Goal: Check status: Check status

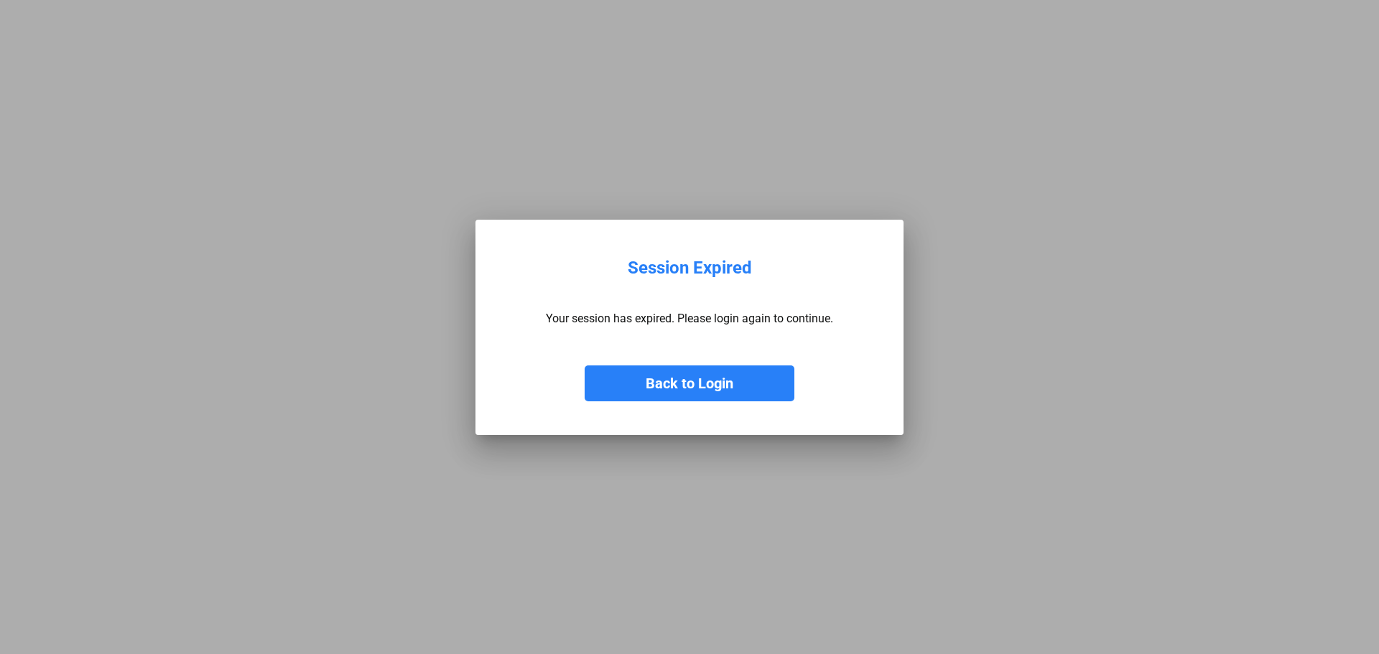
click at [651, 400] on button "Back to Login" at bounding box center [690, 384] width 210 height 36
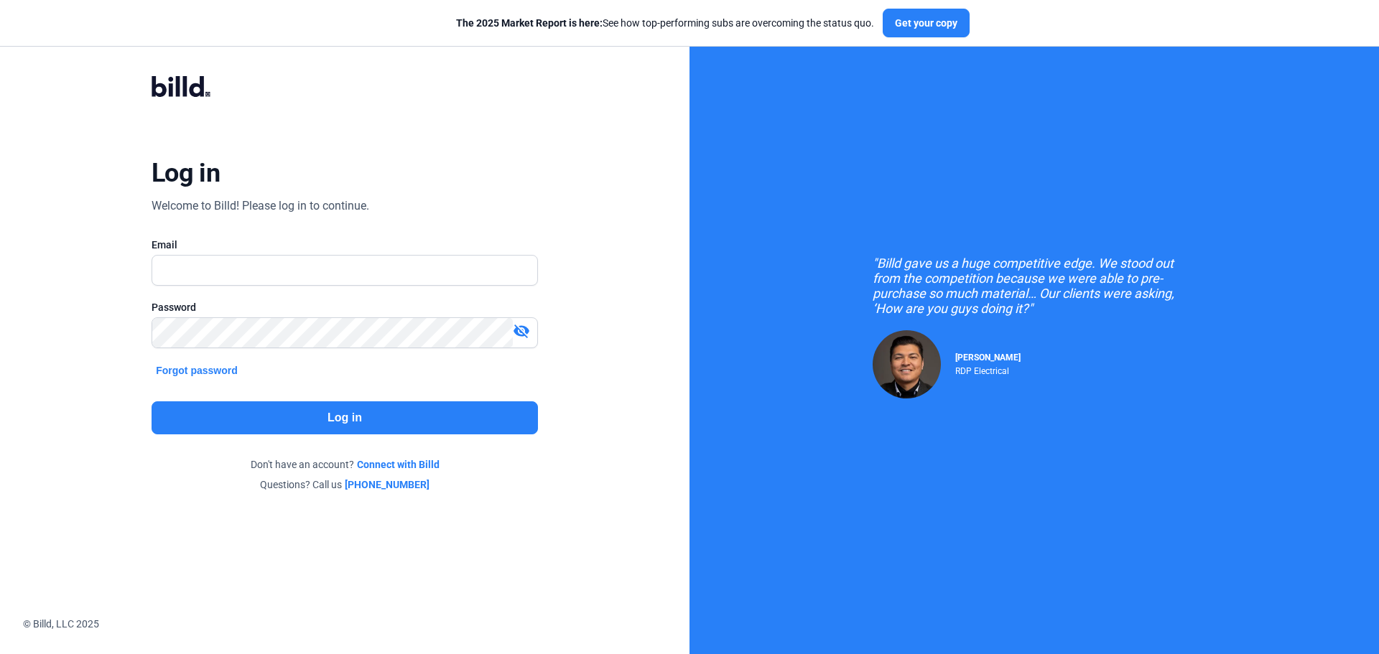
click at [651, 388] on div "Log in Welcome to Billd! Please log in to continue. Email Password visibility_o…" at bounding box center [345, 283] width 690 height 567
type input "[PERSON_NAME][EMAIL_ADDRESS][DOMAIN_NAME]"
click at [528, 404] on button "Log in" at bounding box center [345, 418] width 386 height 33
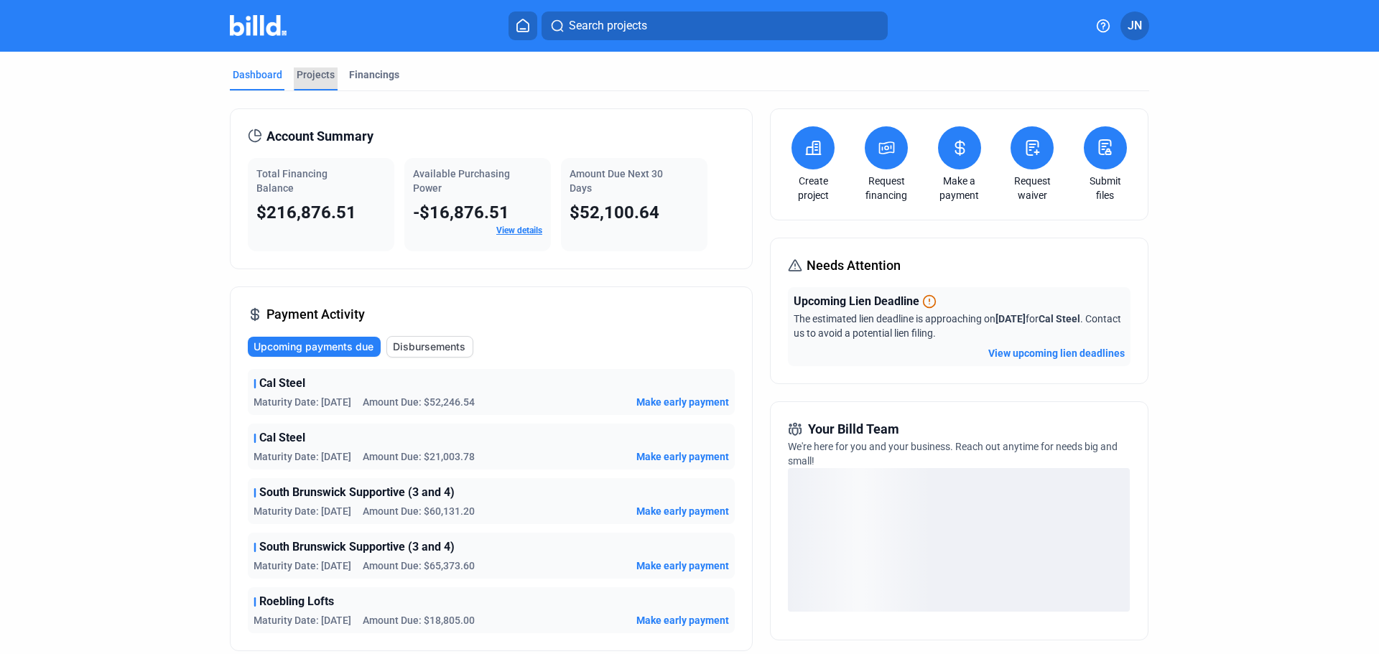
click at [307, 71] on div "Projects" at bounding box center [316, 75] width 38 height 14
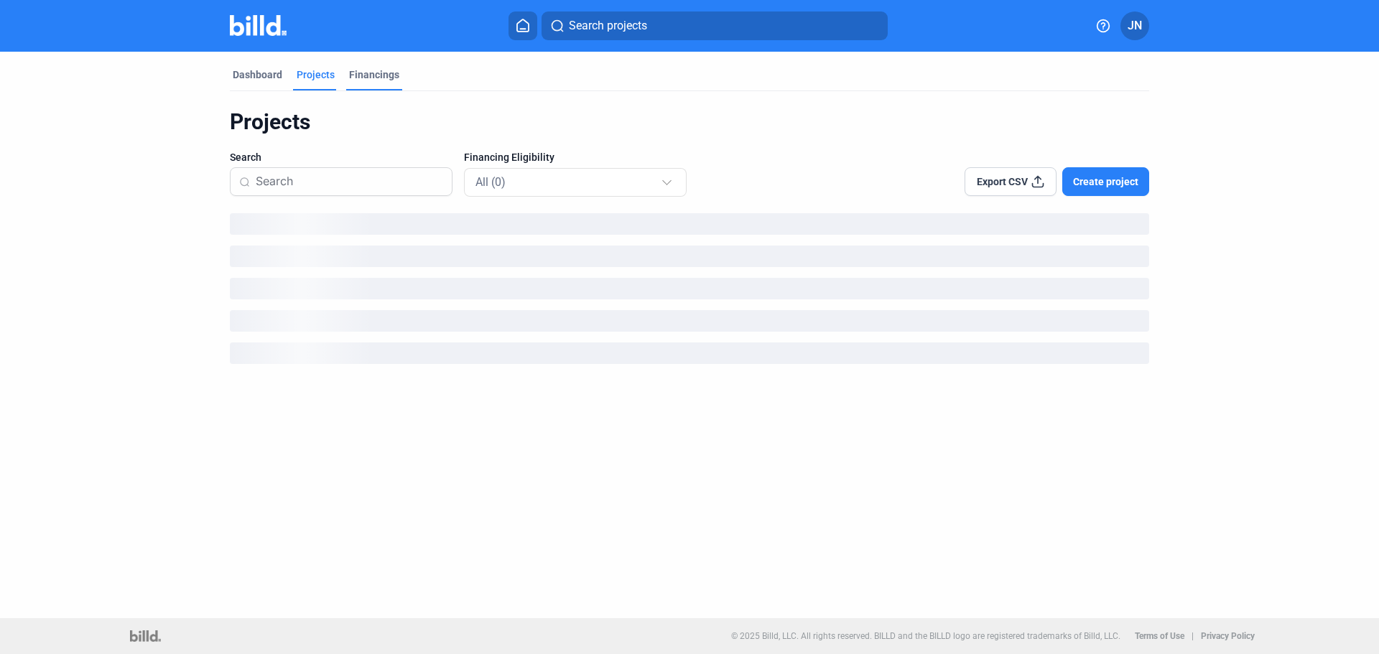
click at [377, 75] on div "Financings" at bounding box center [374, 75] width 50 height 14
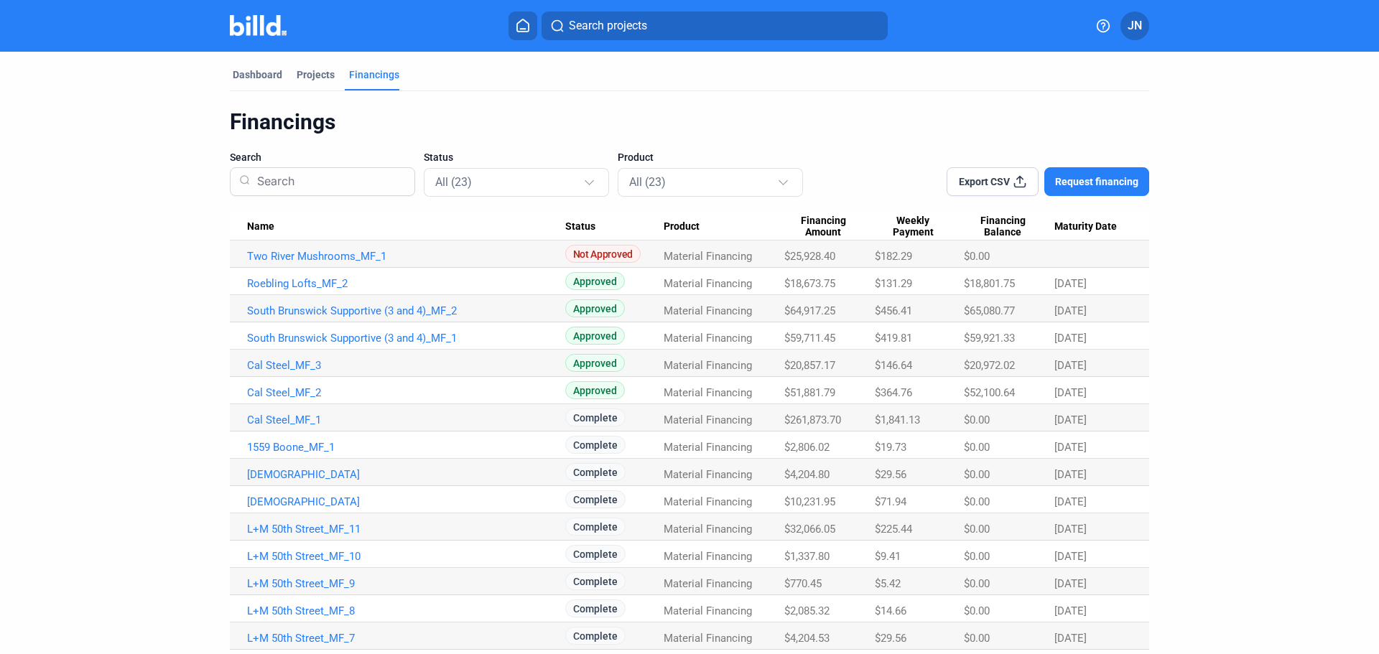
drag, startPoint x: 1012, startPoint y: 398, endPoint x: 950, endPoint y: 402, distance: 62.6
click at [940, 391] on tr "Cal Steel_MF_2 Approved Material Financing $51,881.79 $364.76 $52,100.64 [DATE]" at bounding box center [689, 390] width 919 height 27
drag, startPoint x: 1103, startPoint y: 335, endPoint x: 166, endPoint y: 305, distance: 937.1
click at [166, 305] on dashboard "Dashboard Projects Financings Financings Search Status All (23) Product All (23…" at bounding box center [689, 460] width 1241 height 817
click at [157, 332] on dashboard "Dashboard Projects Financings Financings Search Status All (23) Product All (23…" at bounding box center [689, 460] width 1241 height 817
